Goal: Task Accomplishment & Management: Manage account settings

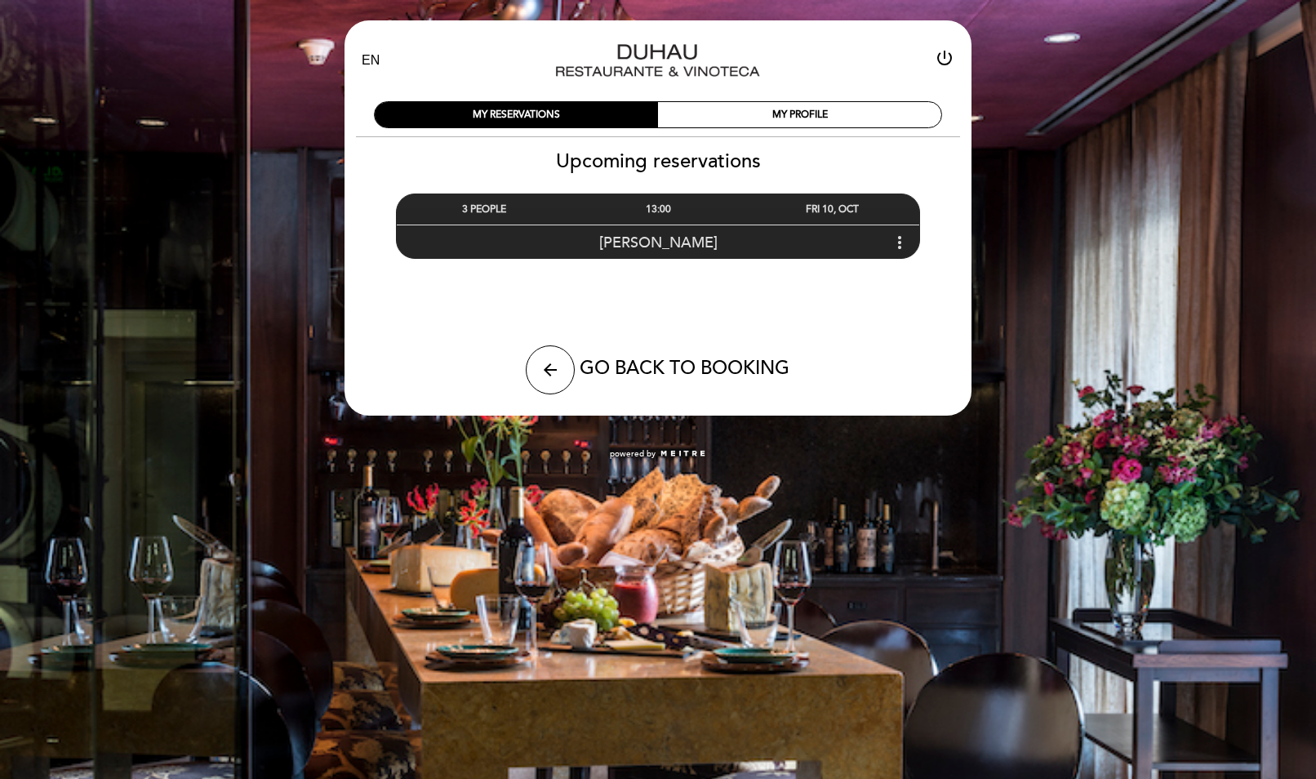
click at [898, 239] on icon "more_vert" at bounding box center [900, 243] width 20 height 20
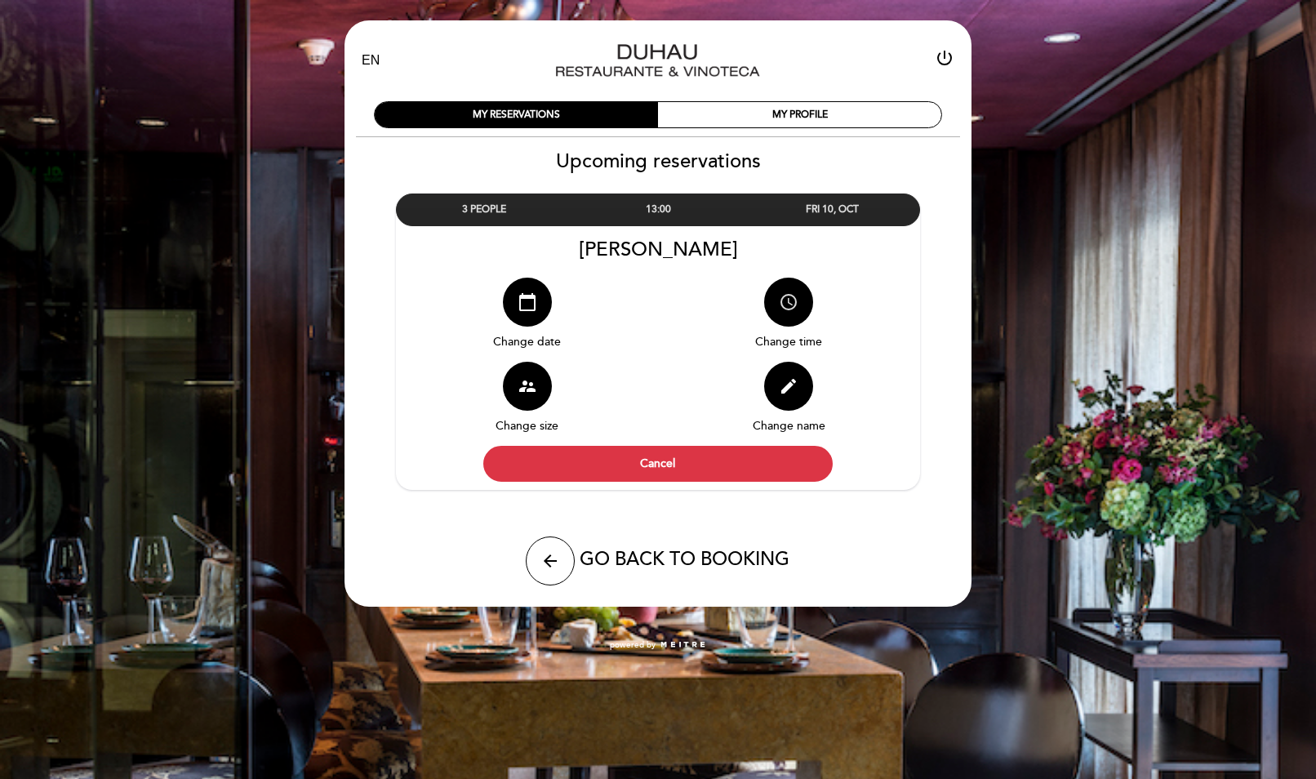
click at [783, 299] on icon "access_time" at bounding box center [789, 302] width 20 height 20
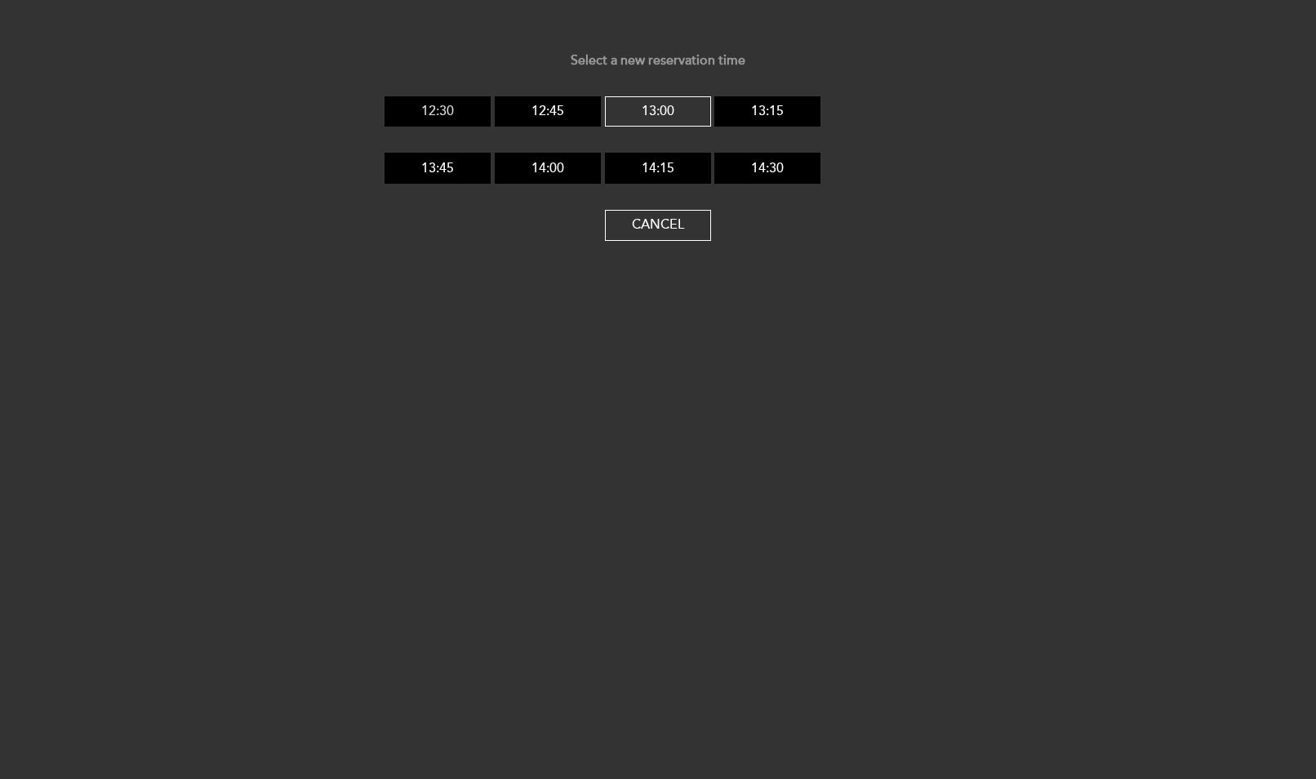
click at [446, 107] on button "12:30" at bounding box center [437, 111] width 106 height 31
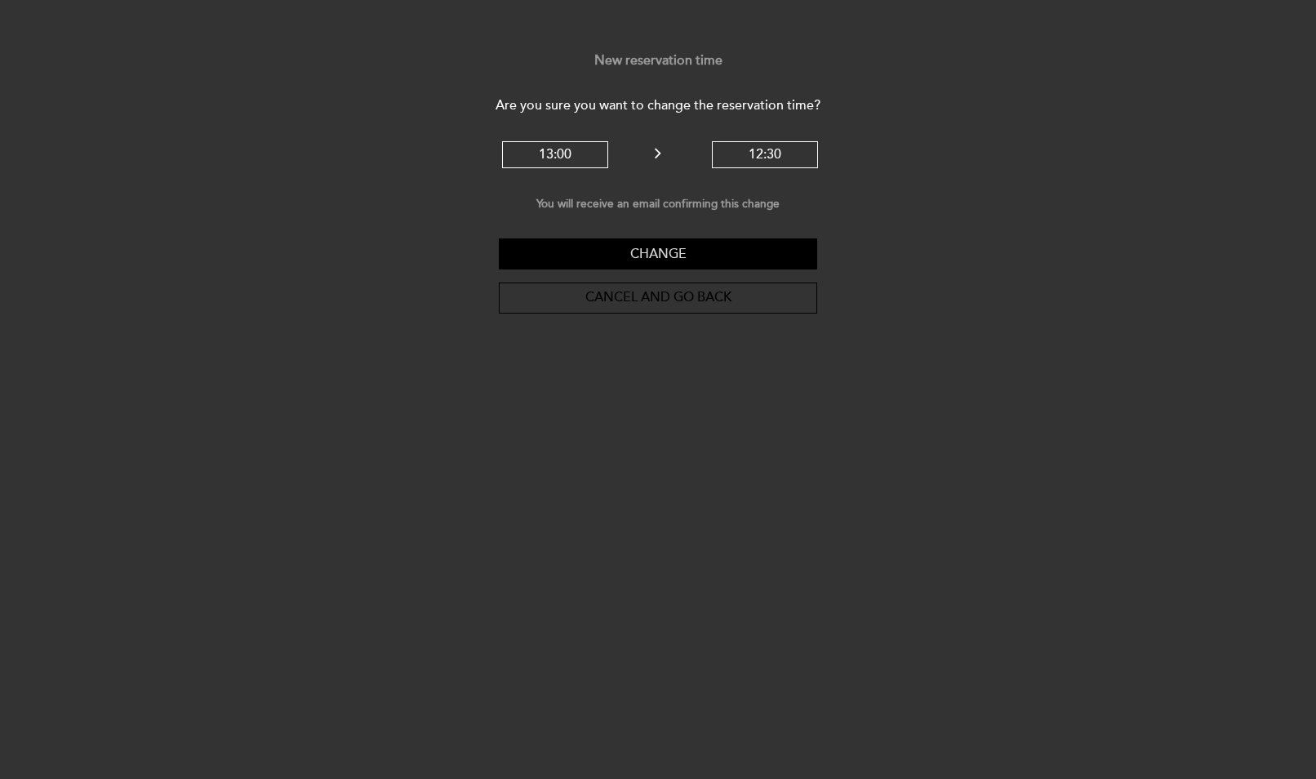
click at [661, 251] on button "Change" at bounding box center [658, 253] width 318 height 31
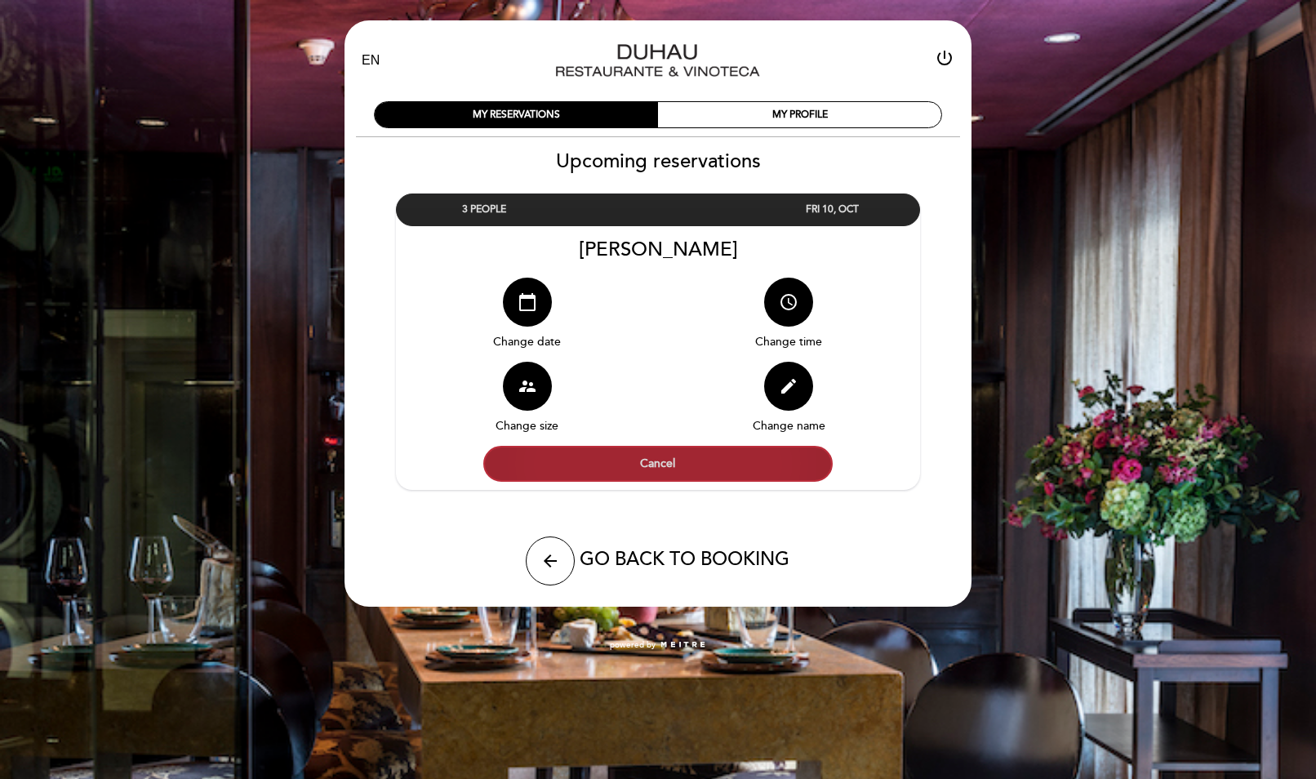
click at [657, 461] on button "Cancel" at bounding box center [657, 464] width 349 height 36
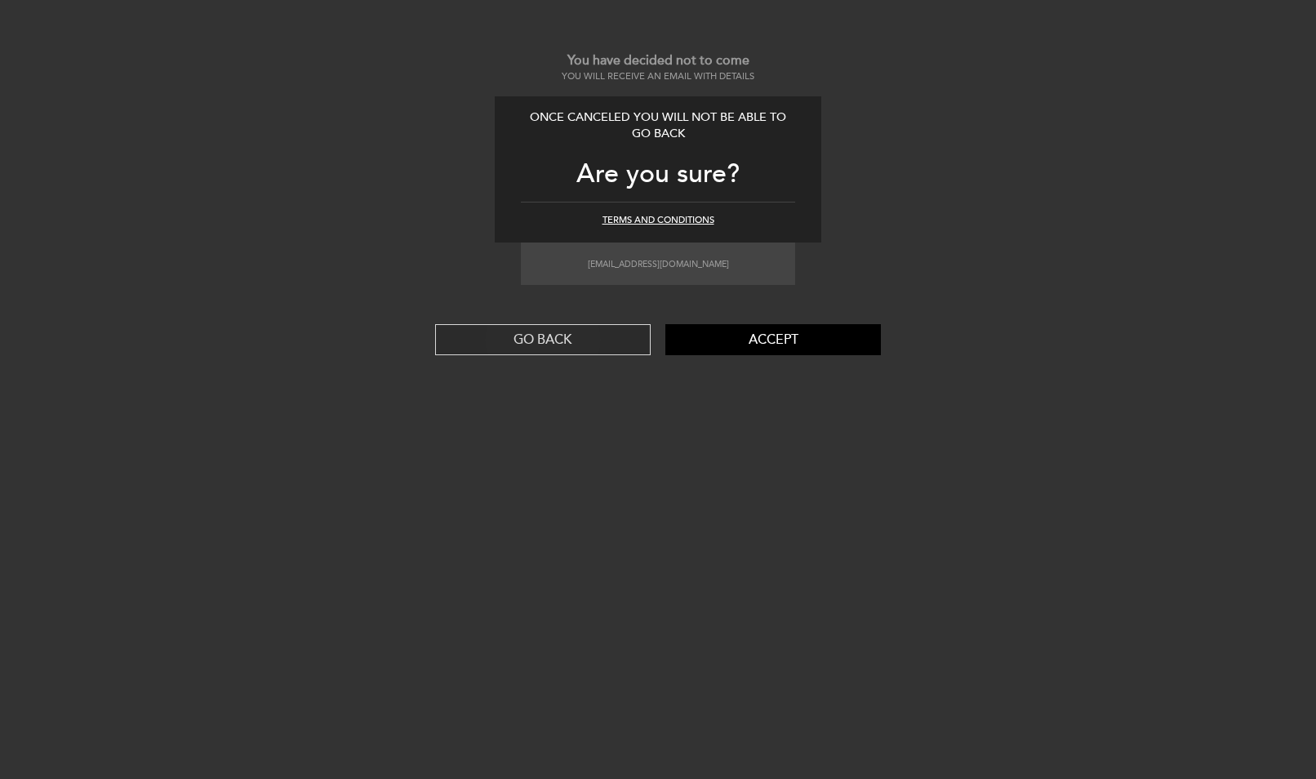
click at [566, 335] on button "GO BACK" at bounding box center [542, 339] width 215 height 31
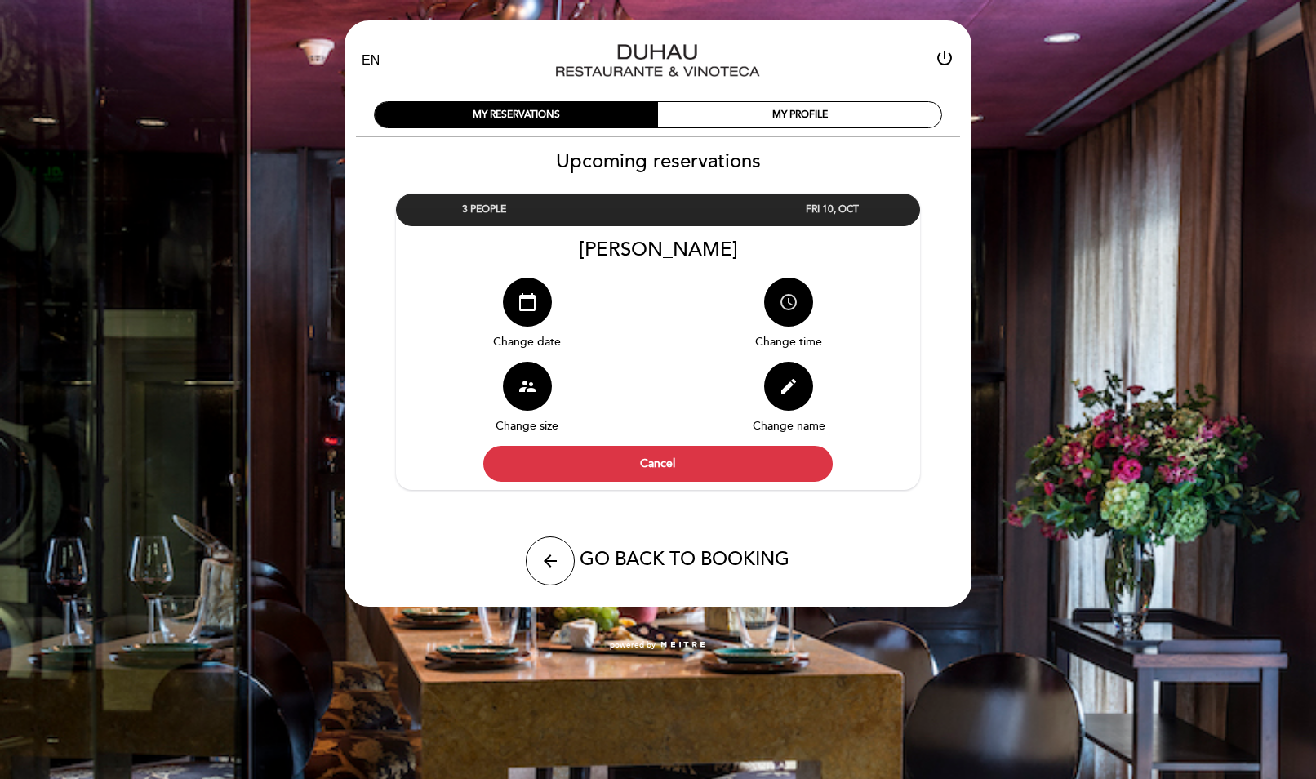
click at [788, 303] on icon "access_time" at bounding box center [789, 302] width 20 height 20
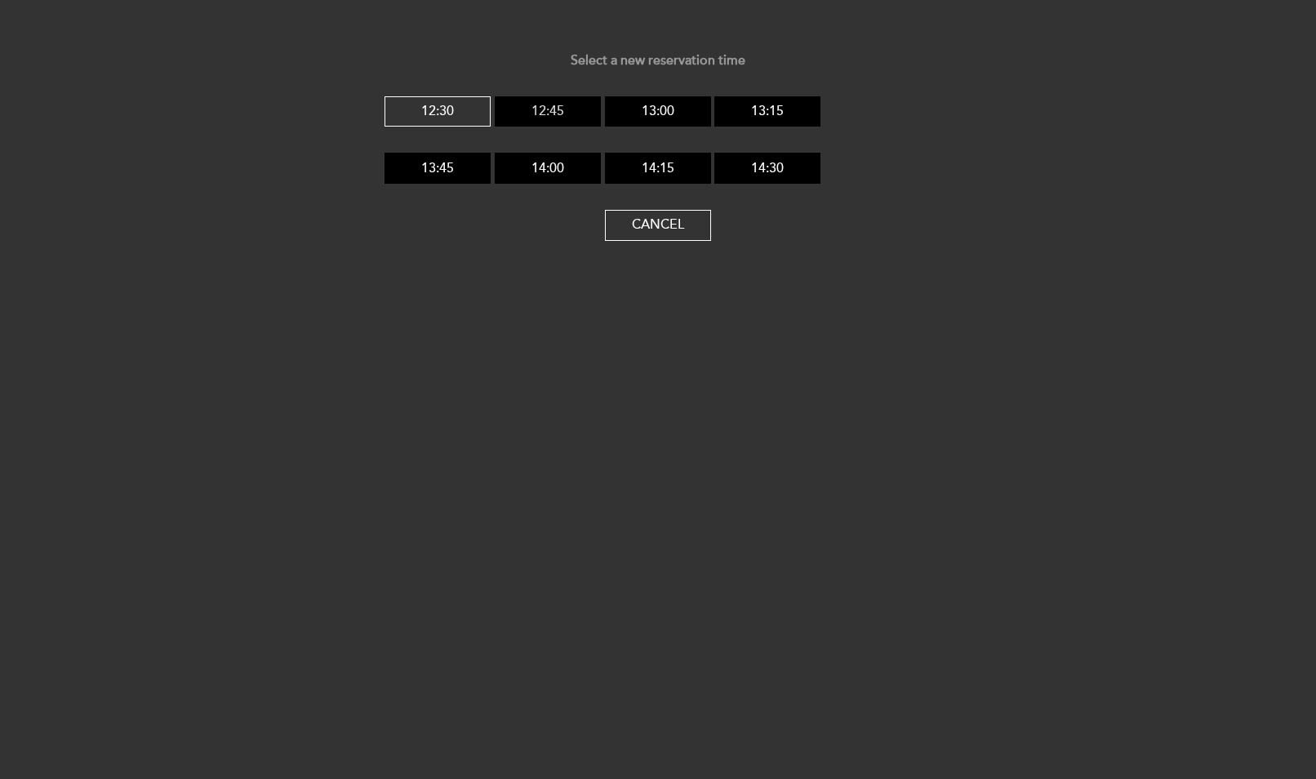
click at [544, 103] on button "12:45" at bounding box center [548, 111] width 106 height 31
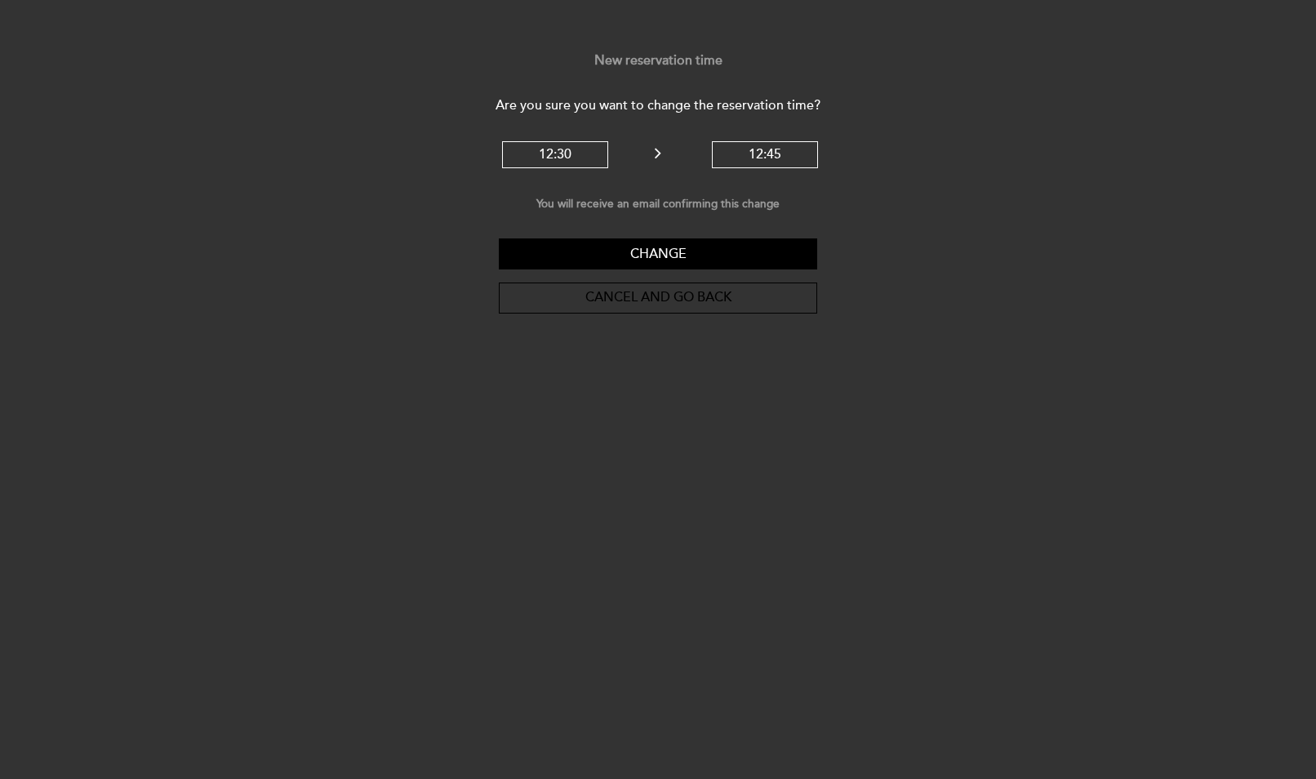
click at [655, 148] on icon at bounding box center [657, 153] width 7 height 18
click at [672, 296] on button "Cancel and go back" at bounding box center [658, 297] width 318 height 31
